Goal: Information Seeking & Learning: Learn about a topic

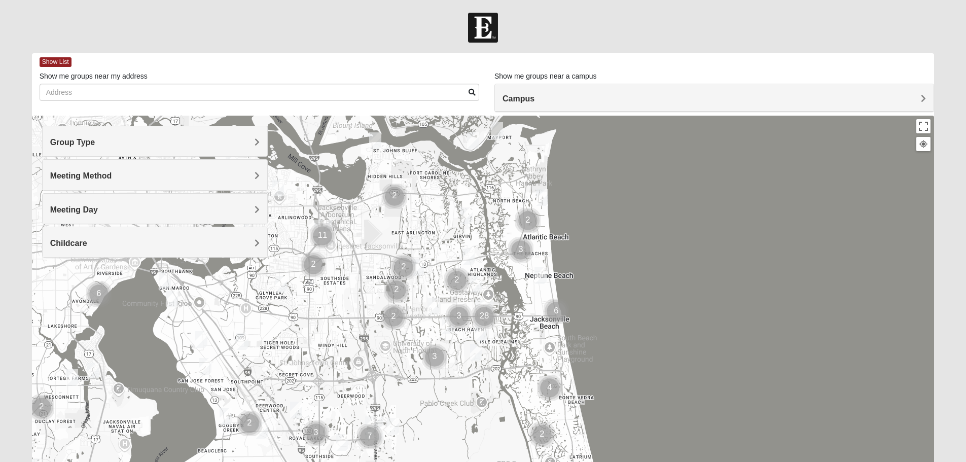
click at [117, 138] on h4 "Group Type" at bounding box center [155, 142] width 210 height 10
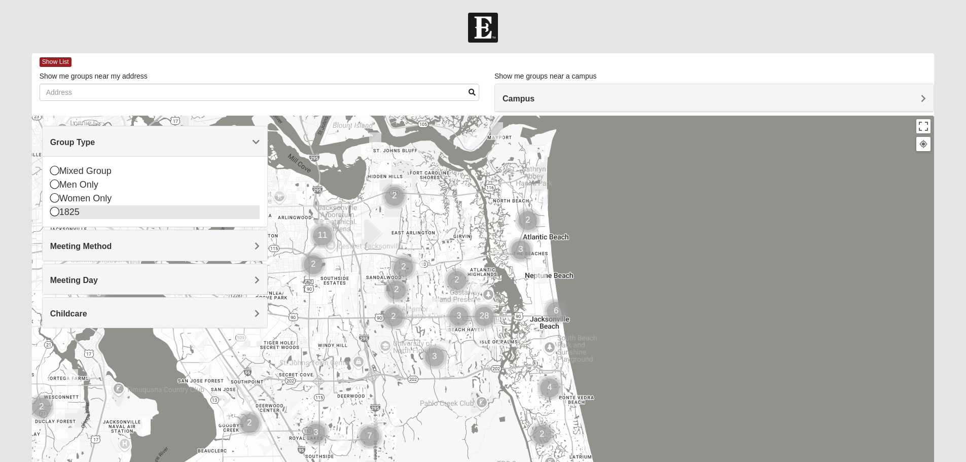
click at [54, 214] on icon at bounding box center [54, 211] width 9 height 9
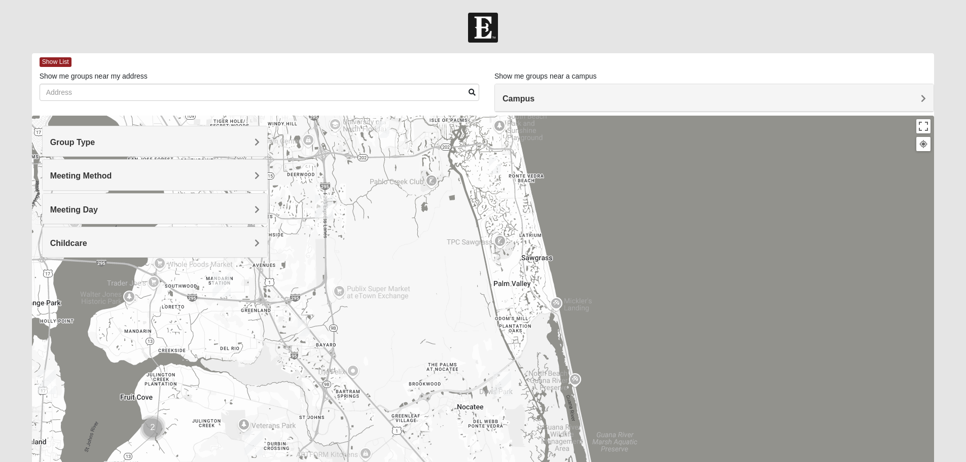
drag, startPoint x: 569, startPoint y: 402, endPoint x: 518, endPoint y: 180, distance: 228.3
click at [518, 180] on div at bounding box center [483, 319] width 903 height 406
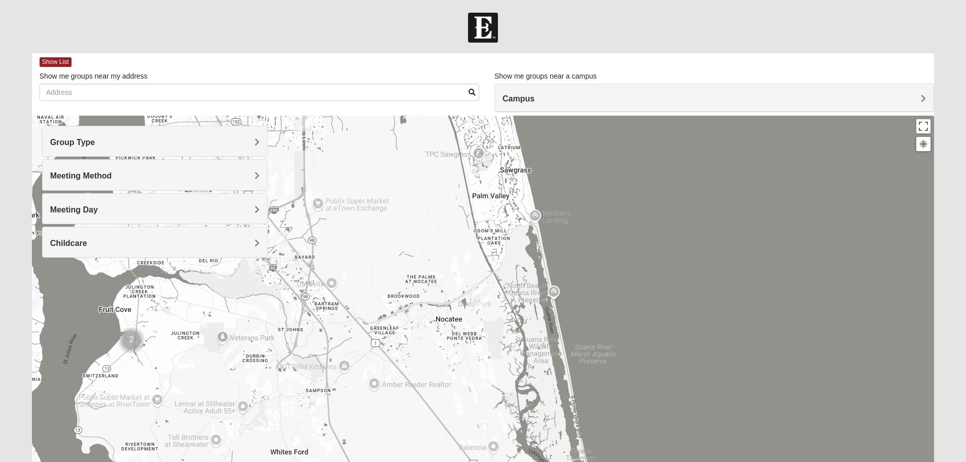
drag, startPoint x: 549, startPoint y: 394, endPoint x: 526, endPoint y: 304, distance: 92.6
click at [526, 304] on div at bounding box center [483, 319] width 903 height 406
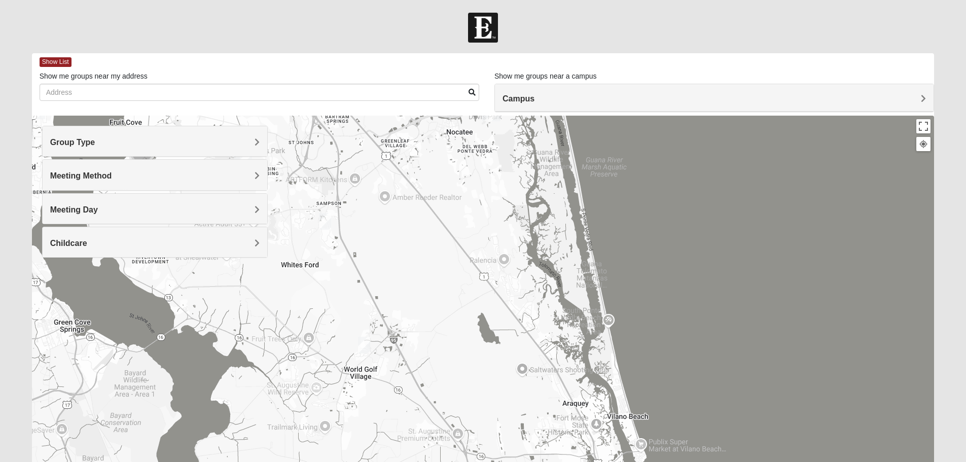
drag, startPoint x: 499, startPoint y: 398, endPoint x: 510, endPoint y: 214, distance: 185.0
click at [510, 214] on div at bounding box center [483, 319] width 903 height 406
click at [503, 258] on div at bounding box center [483, 319] width 903 height 406
click at [552, 200] on button "Close" at bounding box center [553, 209] width 24 height 24
click at [362, 346] on img "1825 Mixed Barfield 32092" at bounding box center [364, 345] width 12 height 17
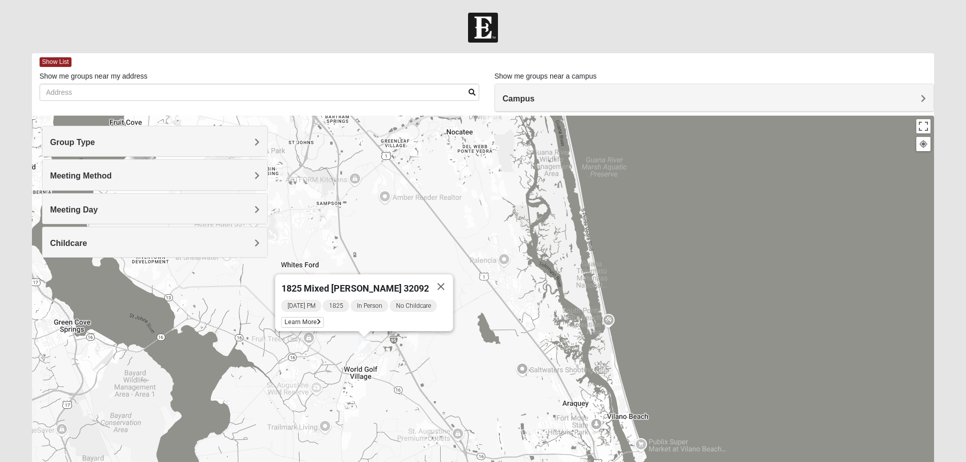
drag, startPoint x: 441, startPoint y: 281, endPoint x: 436, endPoint y: 279, distance: 5.5
click at [441, 281] on button "Close" at bounding box center [441, 286] width 24 height 24
click at [326, 219] on img "1825 Mixed Lovin/Hale 32092" at bounding box center [325, 221] width 12 height 17
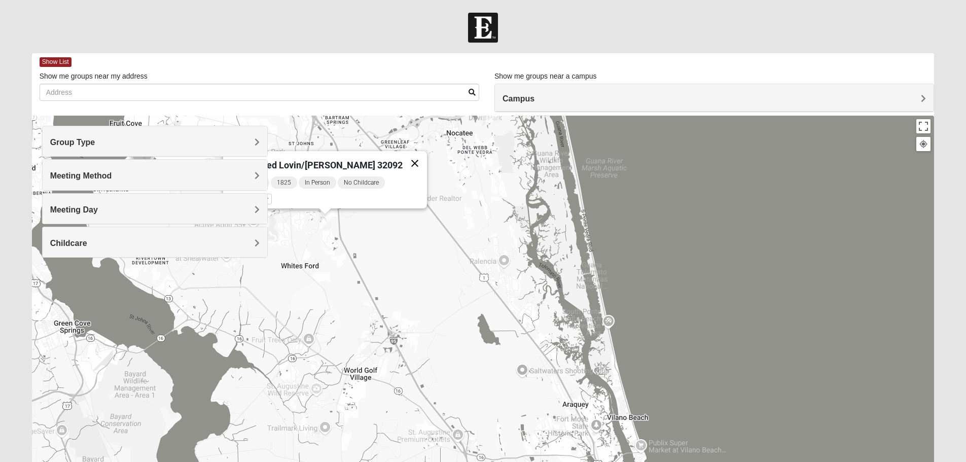
click at [403, 157] on button "Close" at bounding box center [415, 163] width 24 height 24
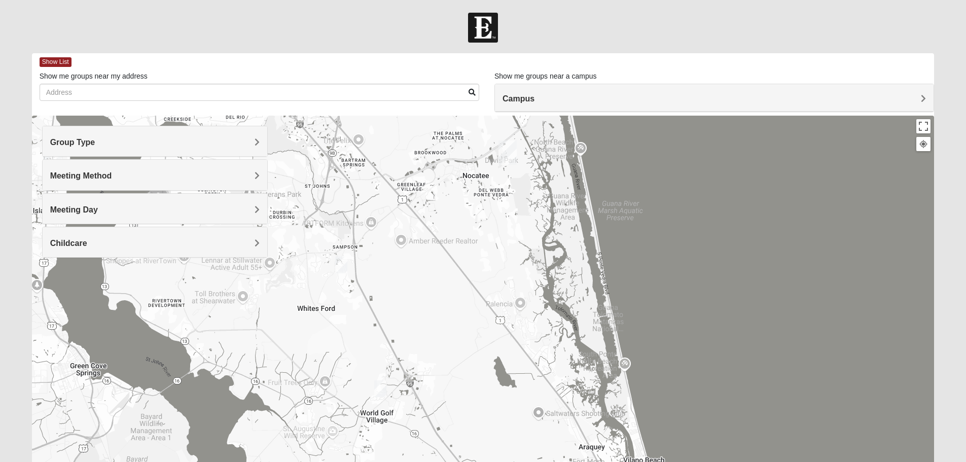
drag, startPoint x: 456, startPoint y: 166, endPoint x: 477, endPoint y: 204, distance: 43.6
click at [474, 211] on div at bounding box center [483, 319] width 903 height 406
click at [507, 154] on img "Ponte Vedra" at bounding box center [509, 153] width 18 height 24
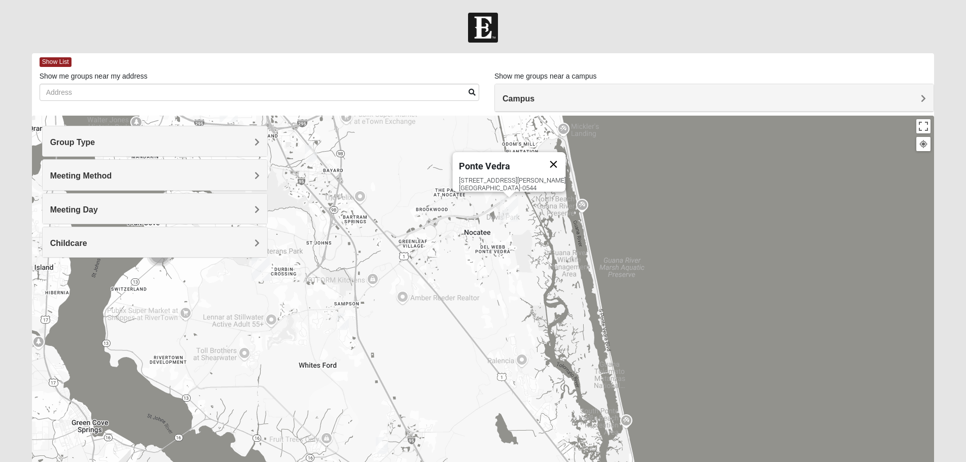
click at [555, 154] on button "Close" at bounding box center [553, 164] width 24 height 24
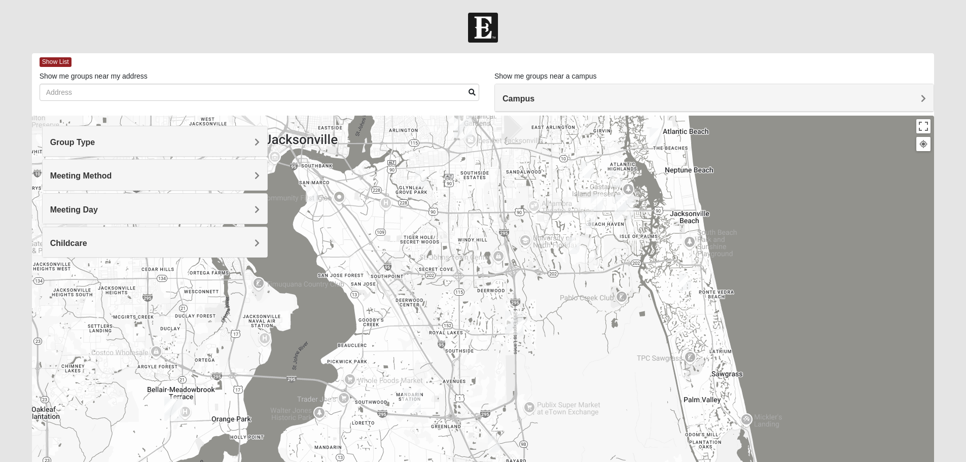
drag, startPoint x: 360, startPoint y: 195, endPoint x: 534, endPoint y: 486, distance: 339.2
click at [534, 462] on html "Log In Find A Group Error Show List Loading Groups" at bounding box center [483, 279] width 966 height 559
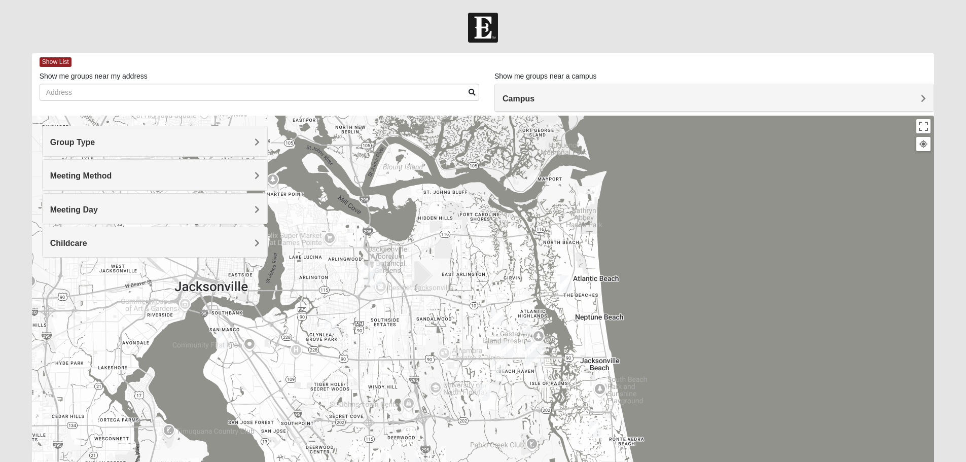
drag, startPoint x: 596, startPoint y: 258, endPoint x: 517, endPoint y: 404, distance: 166.2
click at [515, 406] on div at bounding box center [483, 319] width 903 height 406
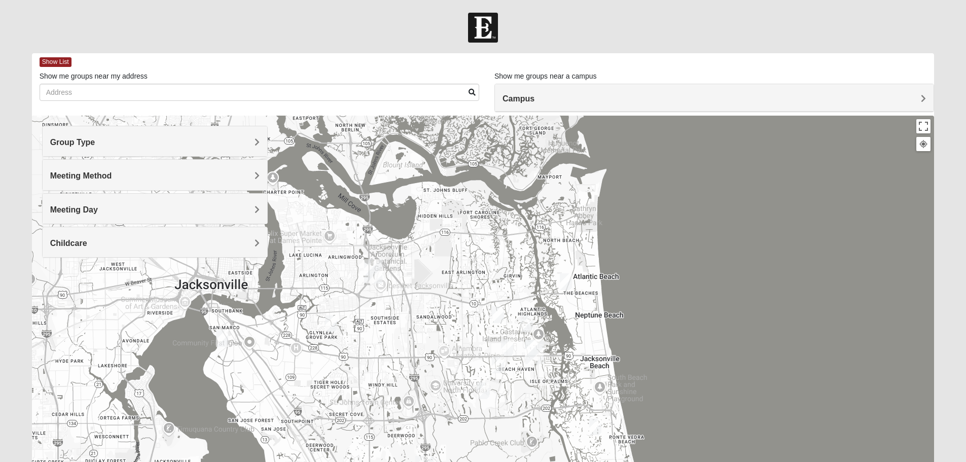
click at [568, 278] on img "1825 Mixed Arola 32233" at bounding box center [566, 281] width 12 height 17
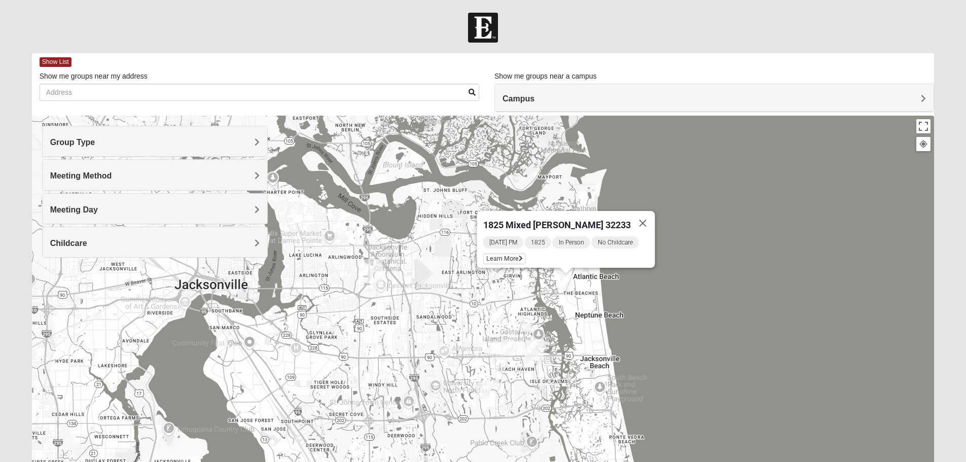
click at [566, 279] on img "1825 Mixed Arola 32233" at bounding box center [566, 281] width 12 height 17
click at [328, 328] on img "1825 Mixed Shamet 32216" at bounding box center [331, 324] width 12 height 17
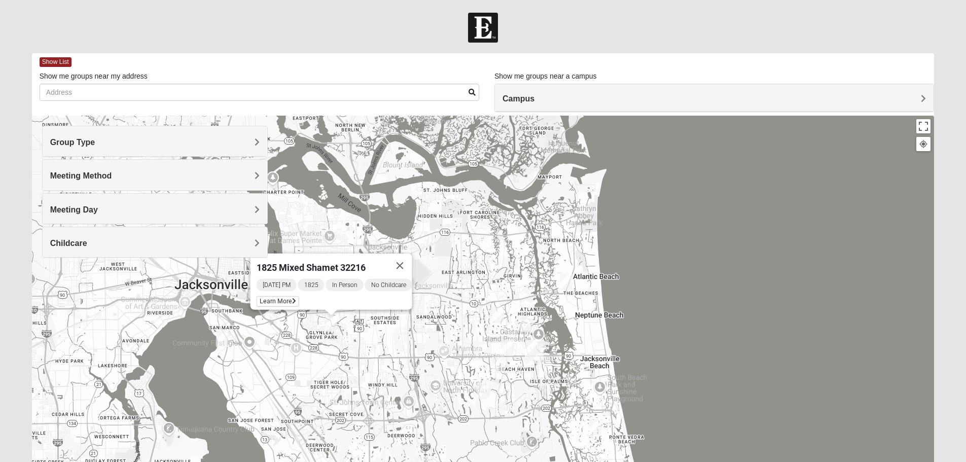
click at [596, 429] on img "1825 Mixed Gatewood/Morales 32082" at bounding box center [595, 427] width 12 height 17
click at [591, 425] on img "1825 Mixed Gatewood/Morales 32082" at bounding box center [595, 427] width 12 height 17
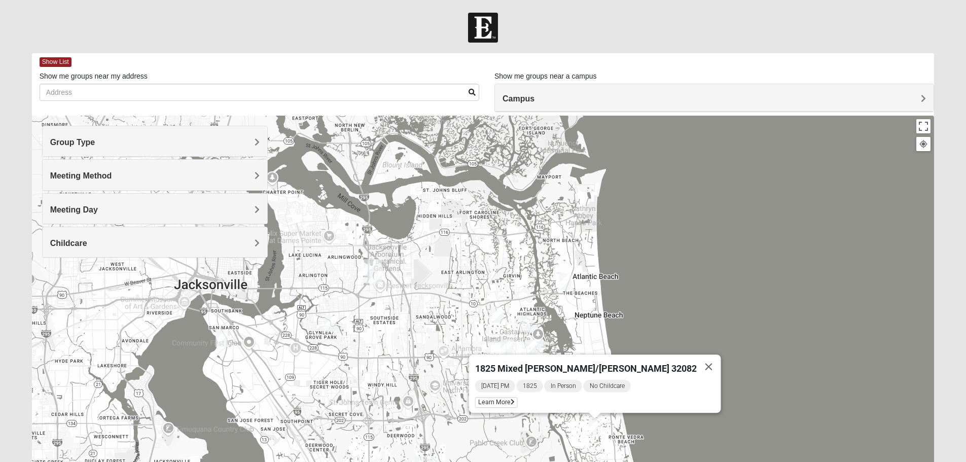
click at [482, 385] on img "1825 Womens Brunetti 32224" at bounding box center [483, 390] width 12 height 17
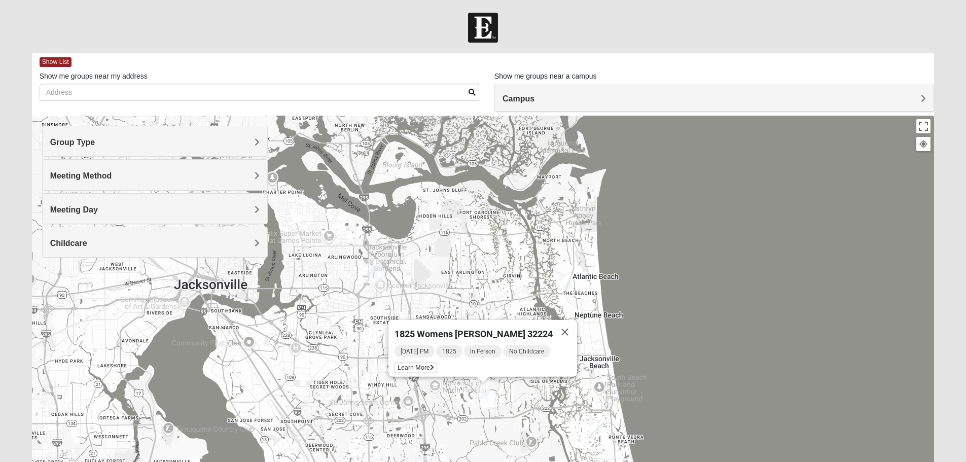
click at [496, 309] on img "1825 Mixed Annis 32246" at bounding box center [498, 314] width 12 height 17
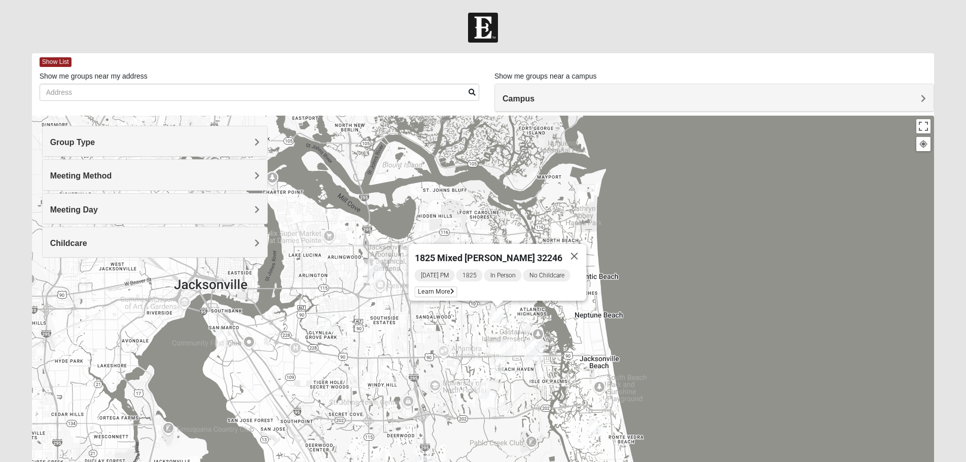
click at [527, 323] on img "1825 Womens Wood 32224" at bounding box center [526, 324] width 12 height 17
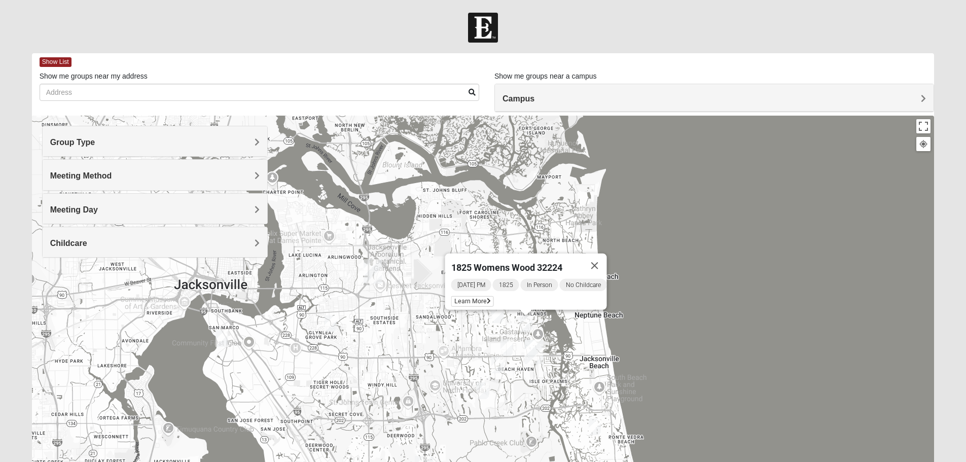
click at [509, 344] on img "1825 Womens Annis/Ferguson 32246" at bounding box center [507, 347] width 12 height 17
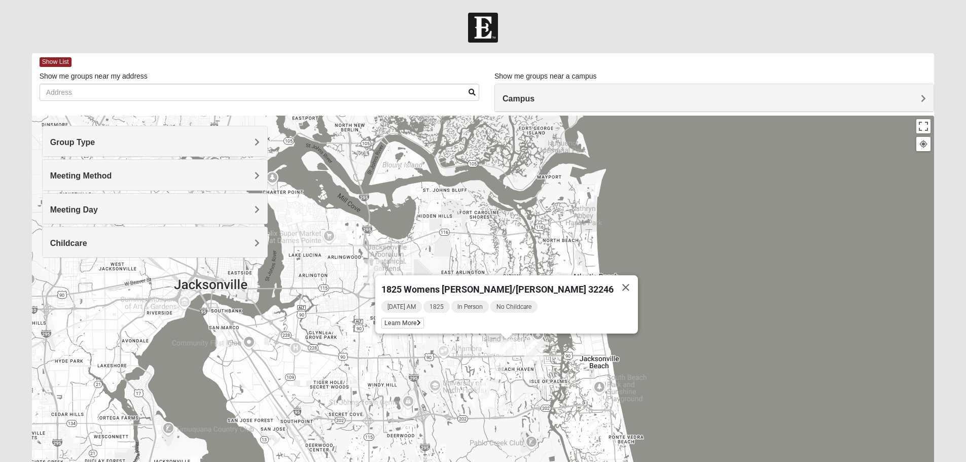
click at [496, 361] on img "1825 Mens Cason 32224" at bounding box center [498, 365] width 12 height 17
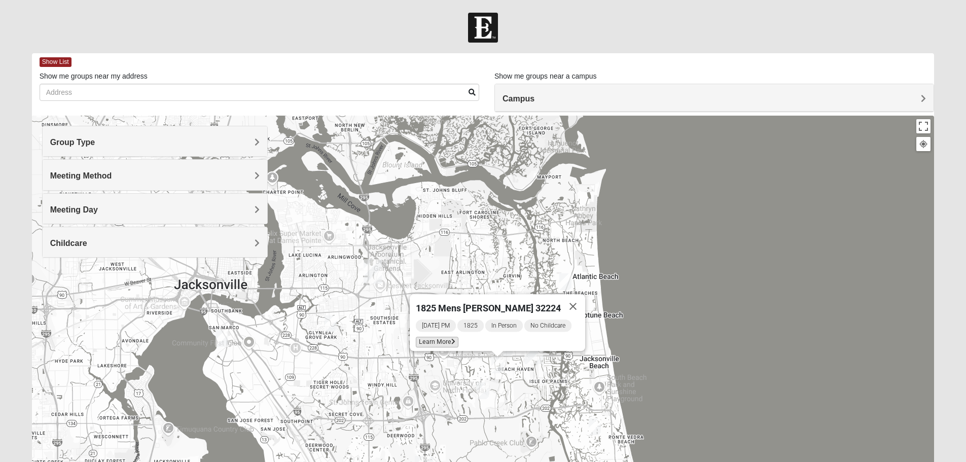
click at [431, 338] on span "Learn More" at bounding box center [437, 342] width 43 height 11
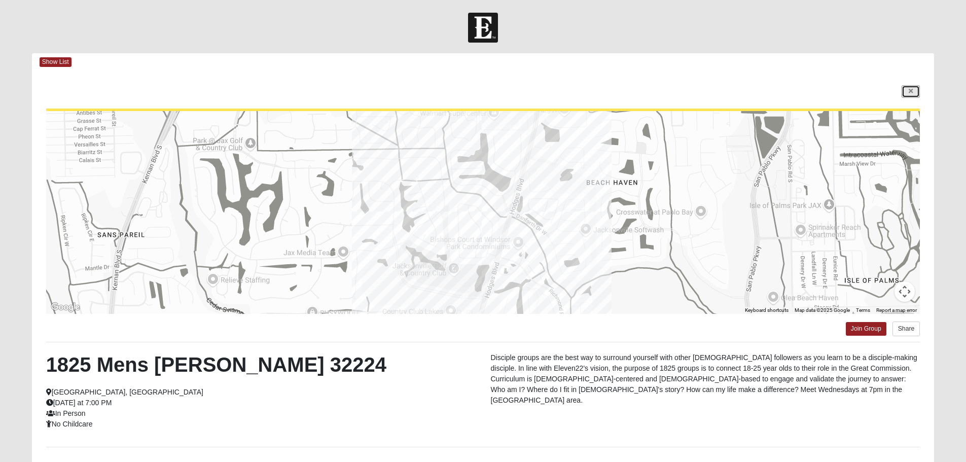
click at [912, 88] on icon at bounding box center [911, 91] width 4 height 6
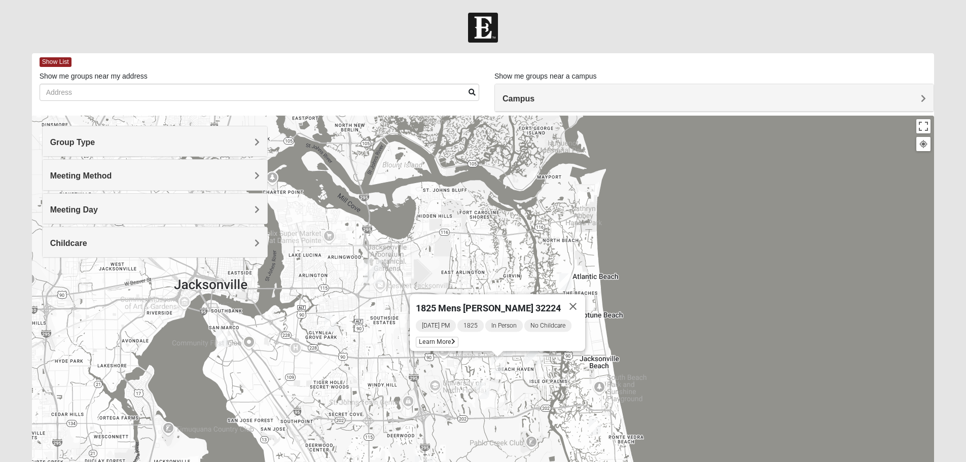
click at [520, 409] on div "1825 Mens [PERSON_NAME] 32224 [DATE] PM 1825 In Person No Childcare Learn More" at bounding box center [483, 319] width 903 height 406
click at [577, 296] on button "Close" at bounding box center [573, 306] width 24 height 24
click at [531, 349] on img "San Pablo" at bounding box center [534, 352] width 18 height 24
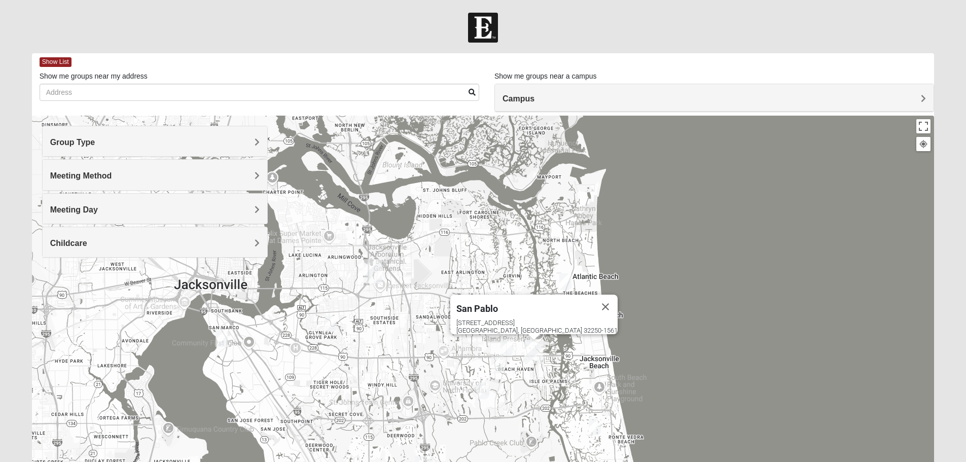
click at [515, 364] on div "[GEOGRAPHIC_DATA] [STREET_ADDRESS]" at bounding box center [483, 319] width 903 height 406
click at [517, 366] on div "[GEOGRAPHIC_DATA] [STREET_ADDRESS]" at bounding box center [483, 319] width 903 height 406
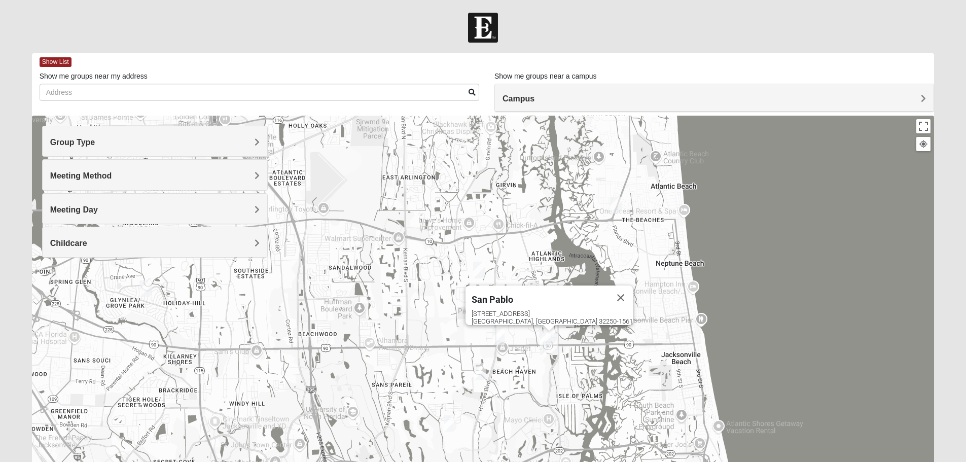
click at [534, 369] on div "[GEOGRAPHIC_DATA] [STREET_ADDRESS]" at bounding box center [483, 319] width 903 height 406
click at [534, 370] on div "[GEOGRAPHIC_DATA] [STREET_ADDRESS]" at bounding box center [483, 319] width 903 height 406
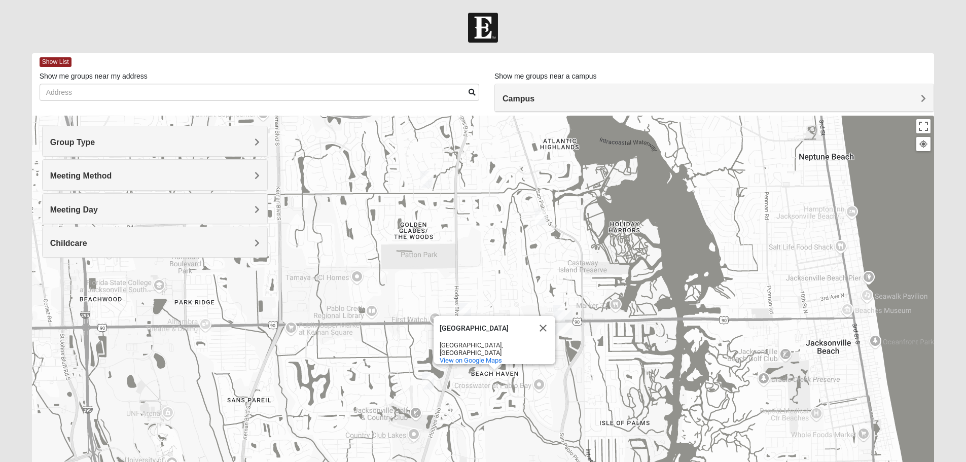
click at [557, 308] on img "1825 Mens Chandler/Johnson 32250" at bounding box center [559, 313] width 12 height 17
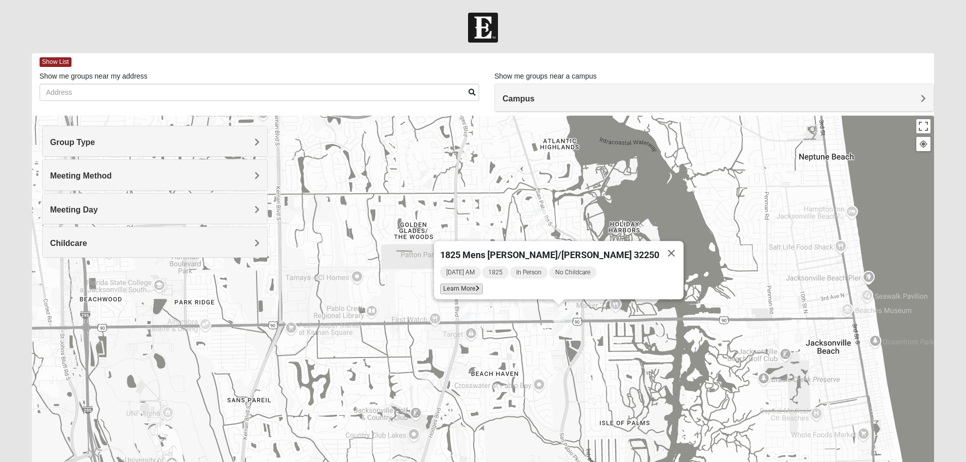
click at [480, 286] on icon at bounding box center [478, 289] width 4 height 6
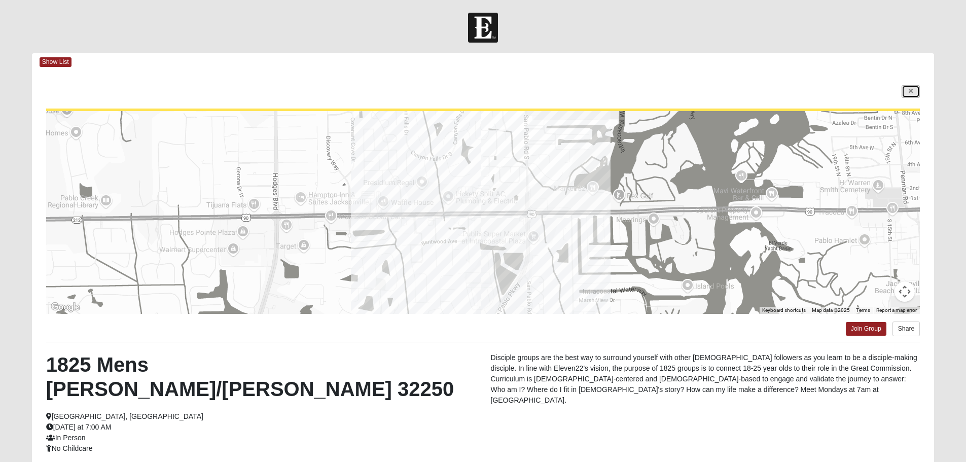
click at [913, 92] on icon at bounding box center [911, 91] width 4 height 6
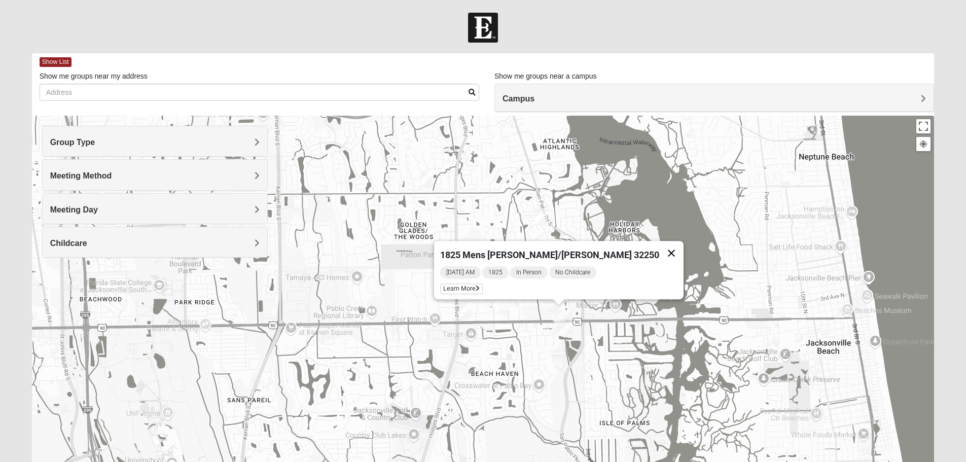
click at [659, 247] on button "Close" at bounding box center [671, 253] width 24 height 24
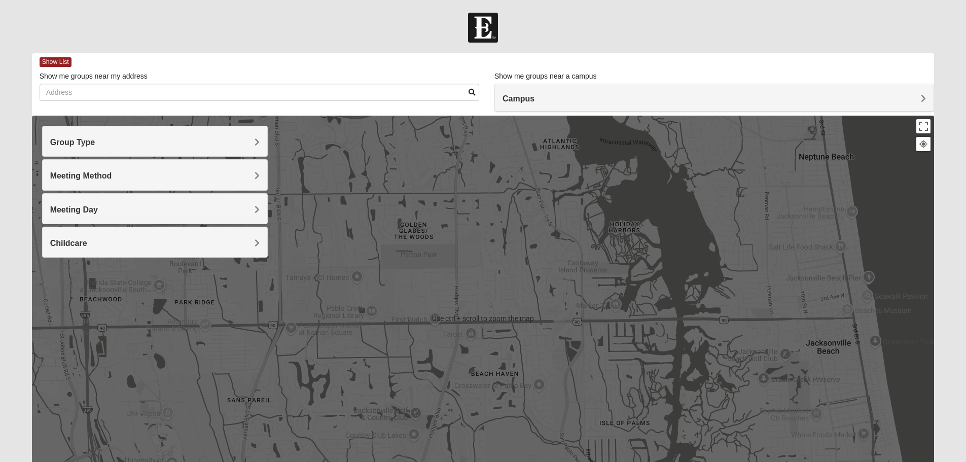
click at [536, 398] on div "To navigate, press the arrow keys." at bounding box center [483, 319] width 903 height 406
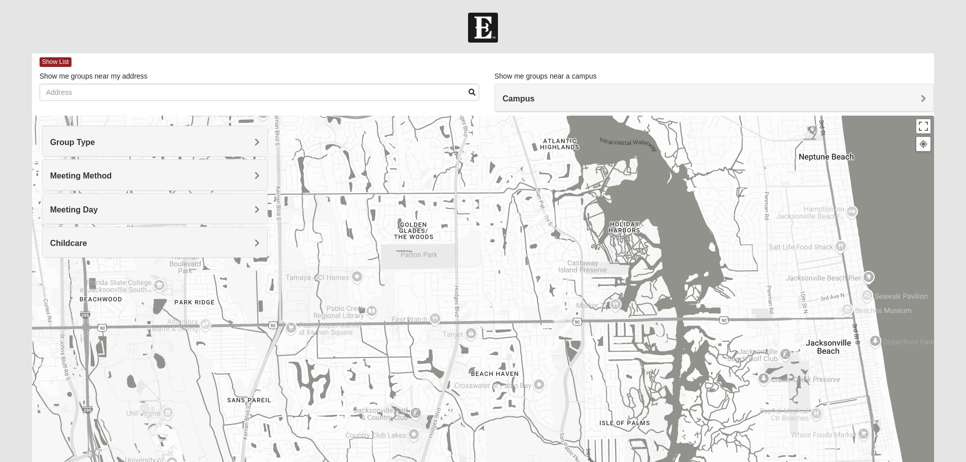
click at [465, 310] on img "1825 Womens Annis/Ferguson 32246" at bounding box center [465, 311] width 12 height 17
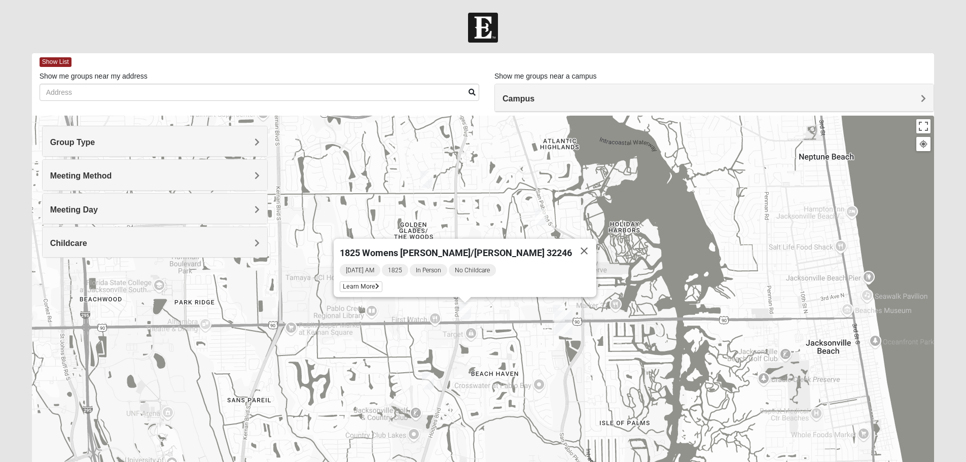
click at [431, 381] on img "1825 Mens Cason 32224" at bounding box center [428, 381] width 12 height 17
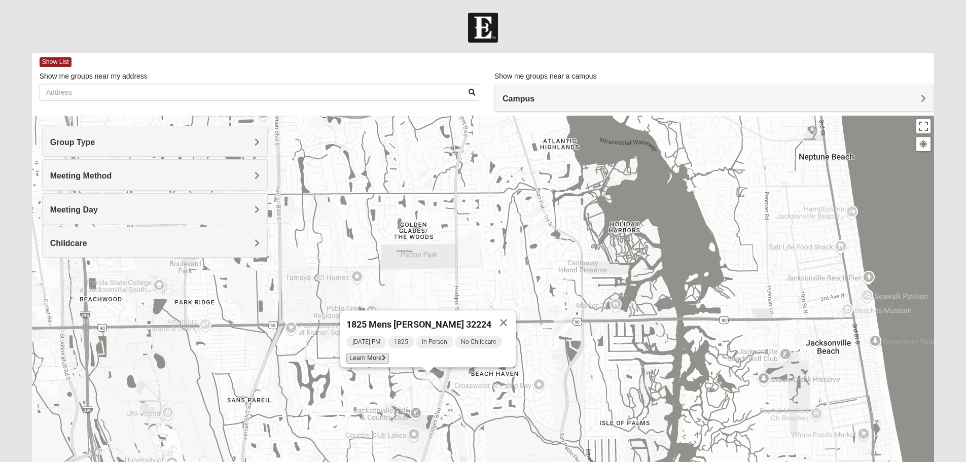
click at [377, 353] on span "Learn More" at bounding box center [367, 358] width 43 height 11
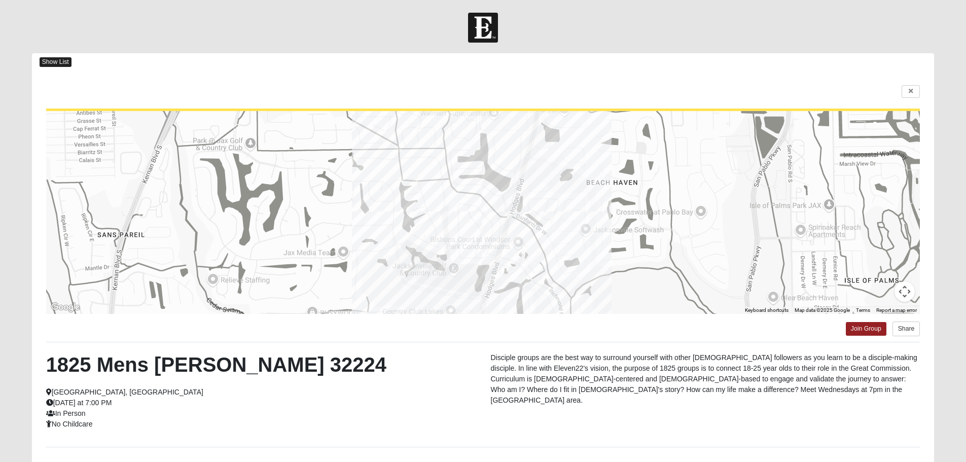
click at [56, 62] on span "Show List" at bounding box center [56, 62] width 32 height 10
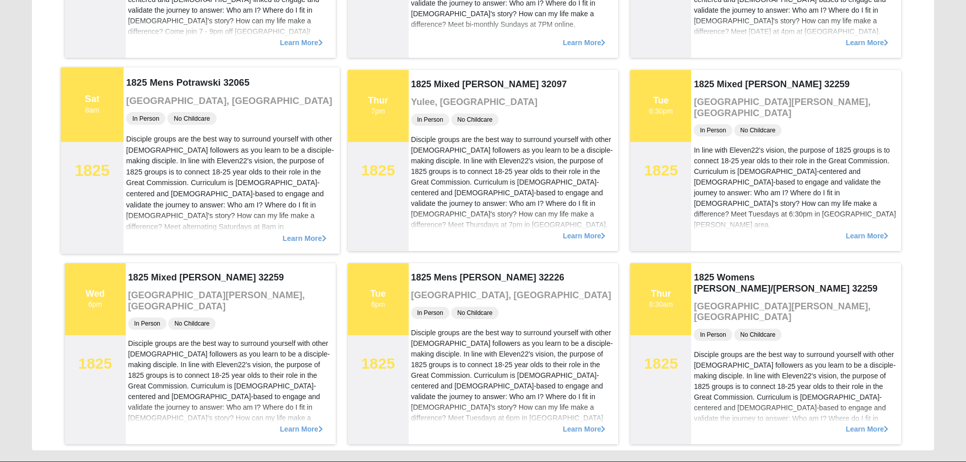
scroll to position [1244, 0]
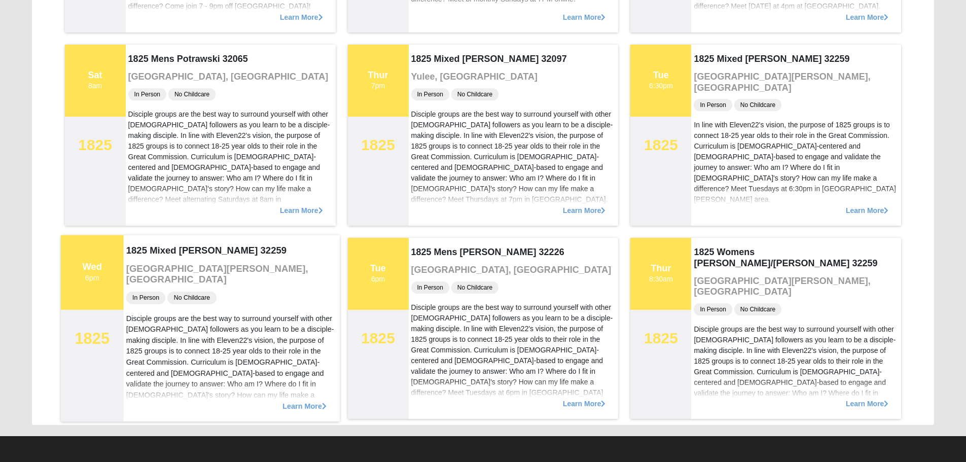
click at [298, 401] on span "Learn More" at bounding box center [305, 401] width 44 height 0
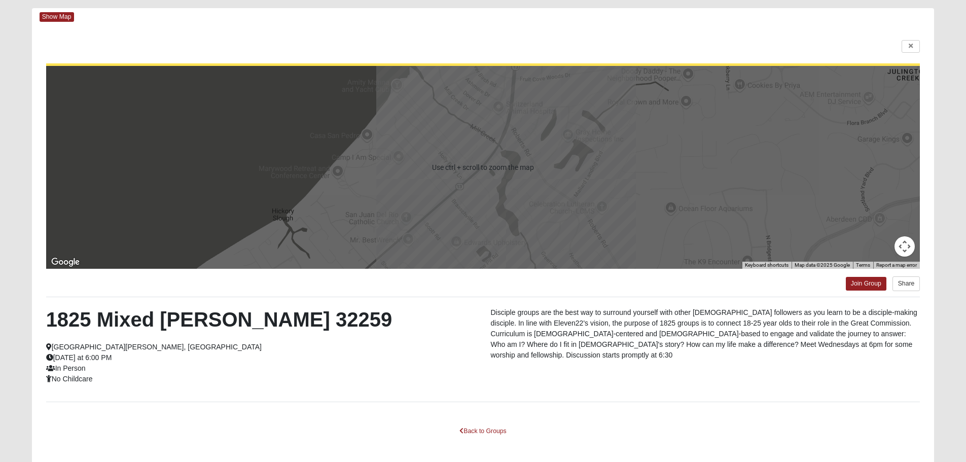
scroll to position [0, 0]
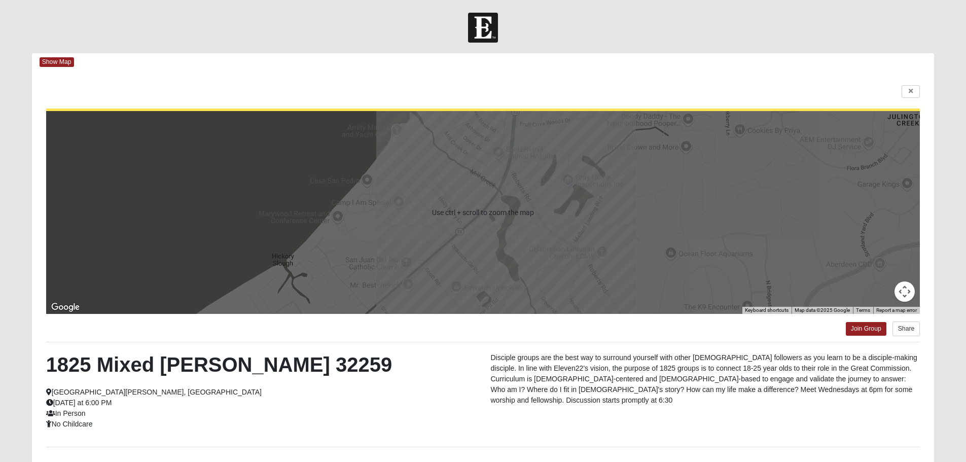
click at [628, 204] on div at bounding box center [483, 212] width 875 height 203
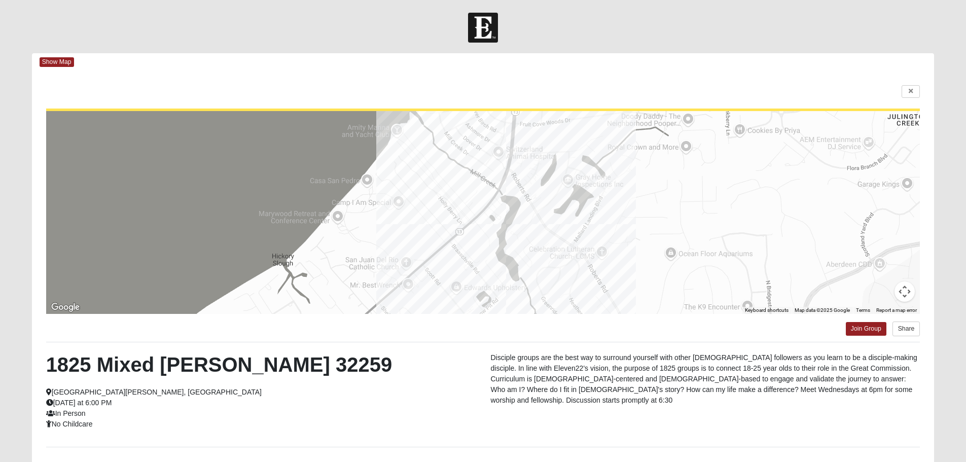
click at [619, 206] on div at bounding box center [483, 212] width 875 height 203
click at [902, 296] on button "Map camera controls" at bounding box center [905, 292] width 20 height 20
click at [883, 294] on button "Zoom out" at bounding box center [879, 292] width 20 height 20
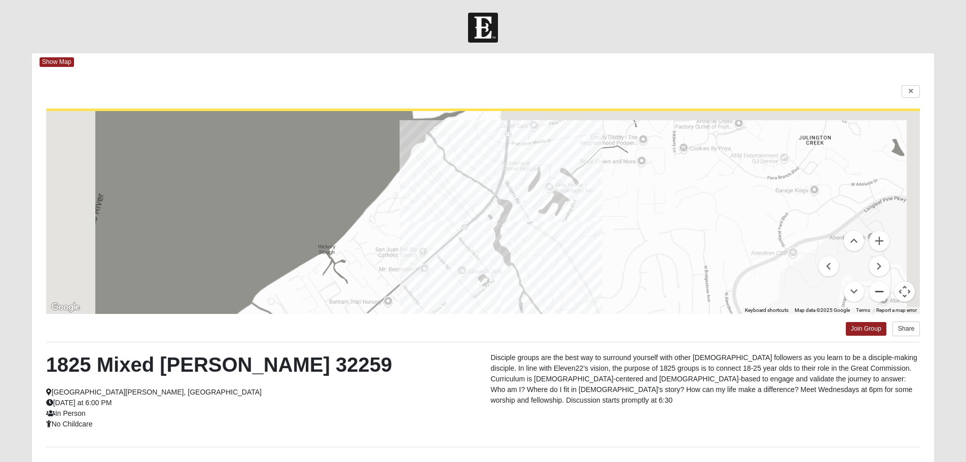
click at [883, 294] on button "Zoom out" at bounding box center [879, 292] width 20 height 20
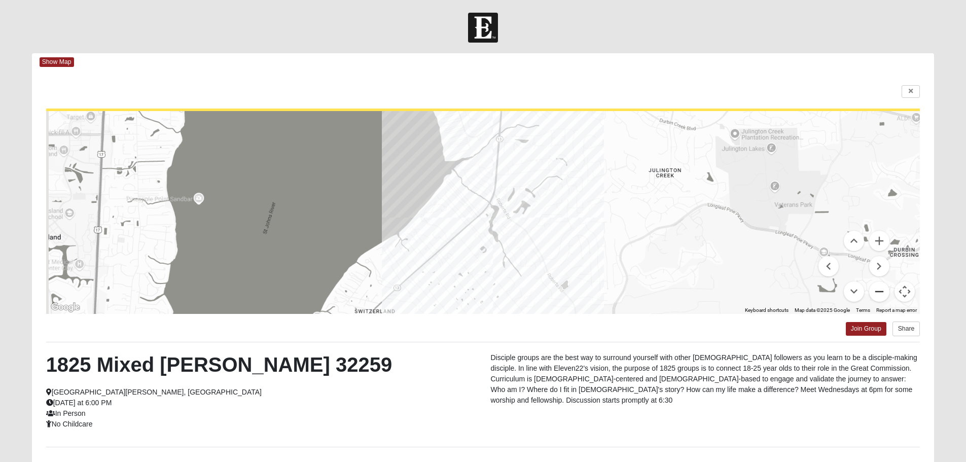
click at [883, 294] on button "Zoom out" at bounding box center [879, 292] width 20 height 20
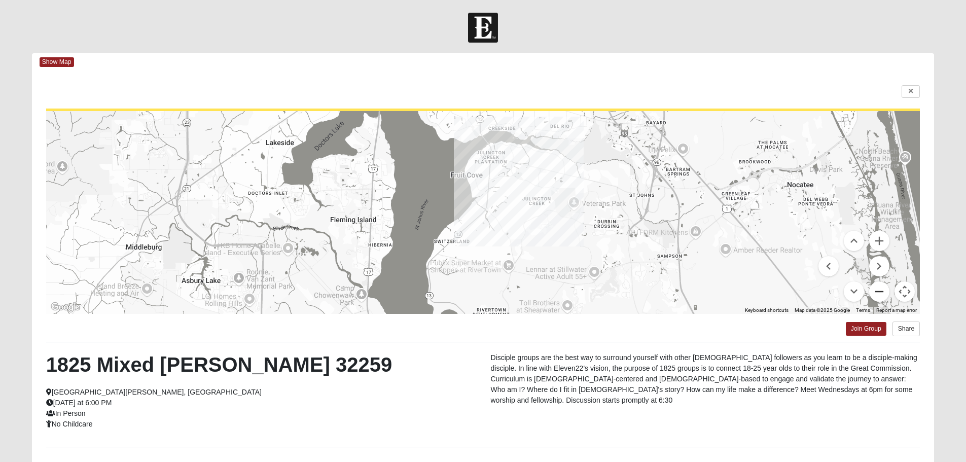
click at [881, 296] on button "Zoom out" at bounding box center [879, 292] width 20 height 20
